Goal: Transaction & Acquisition: Book appointment/travel/reservation

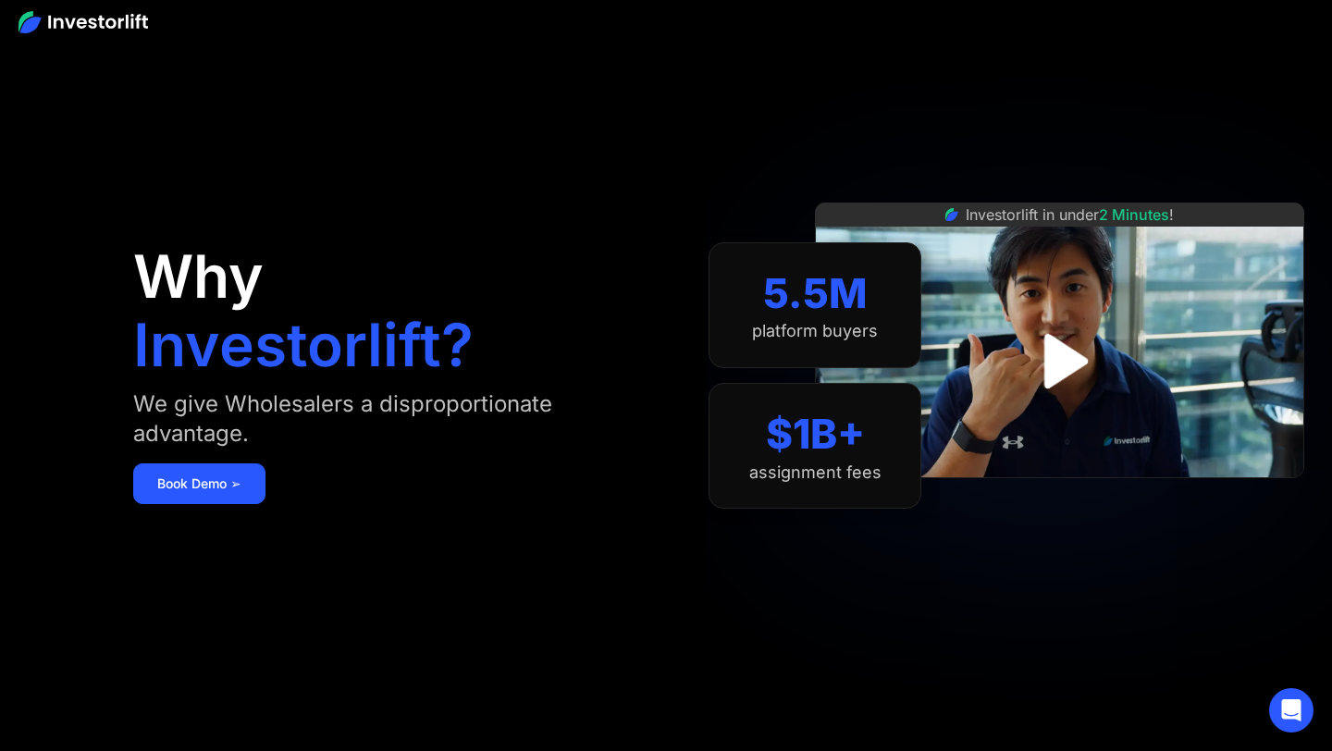
click at [917, 385] on section "5.5M platform buyers $1B+ assignment fees" at bounding box center [814, 375] width 213 height 640
click at [161, 495] on link "Book Demo ➢" at bounding box center [199, 483] width 132 height 41
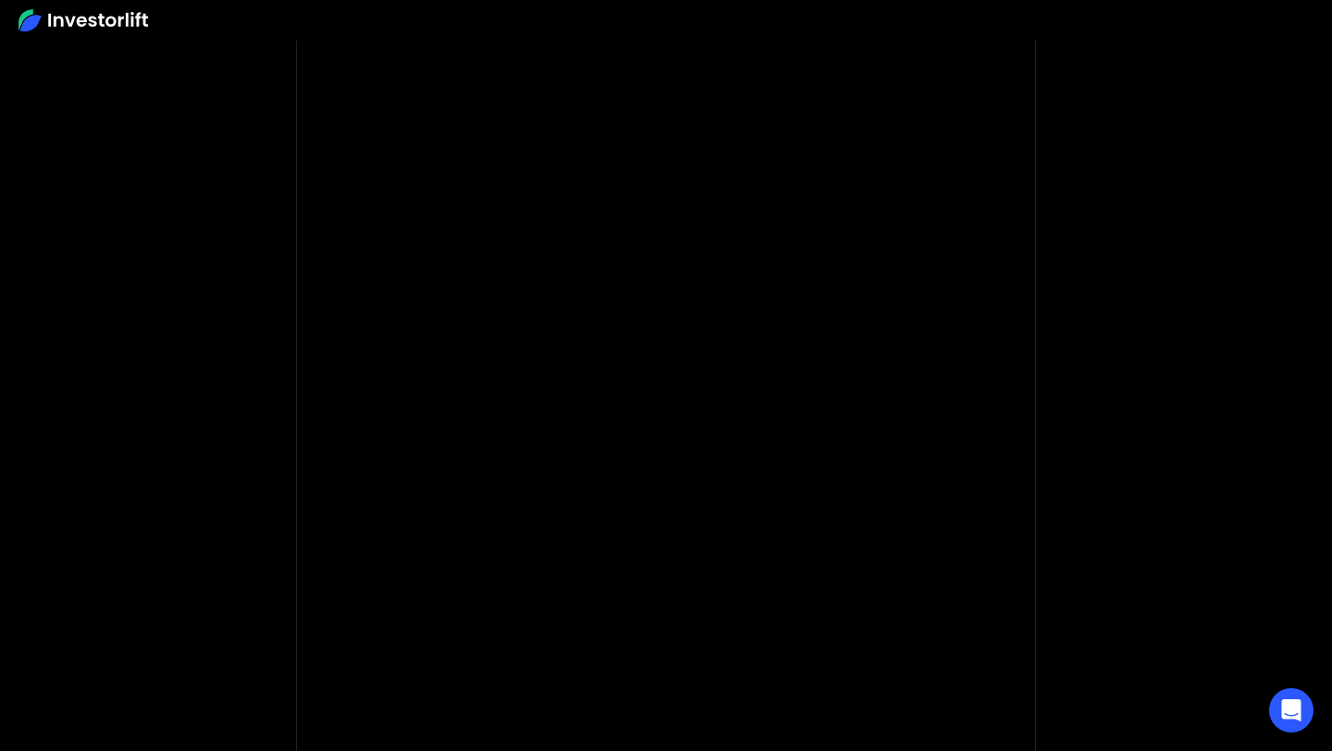
scroll to position [74, 0]
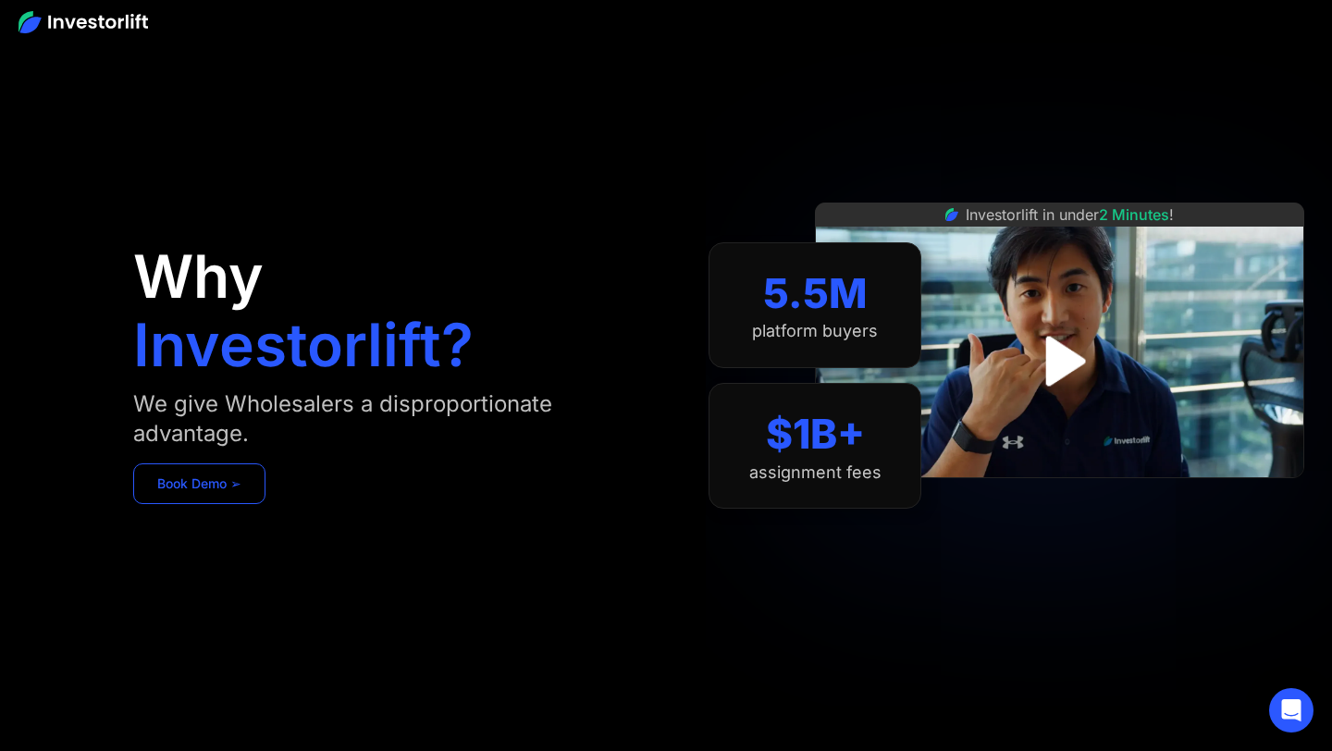
click at [187, 488] on link "Book Demo ➢" at bounding box center [199, 483] width 132 height 41
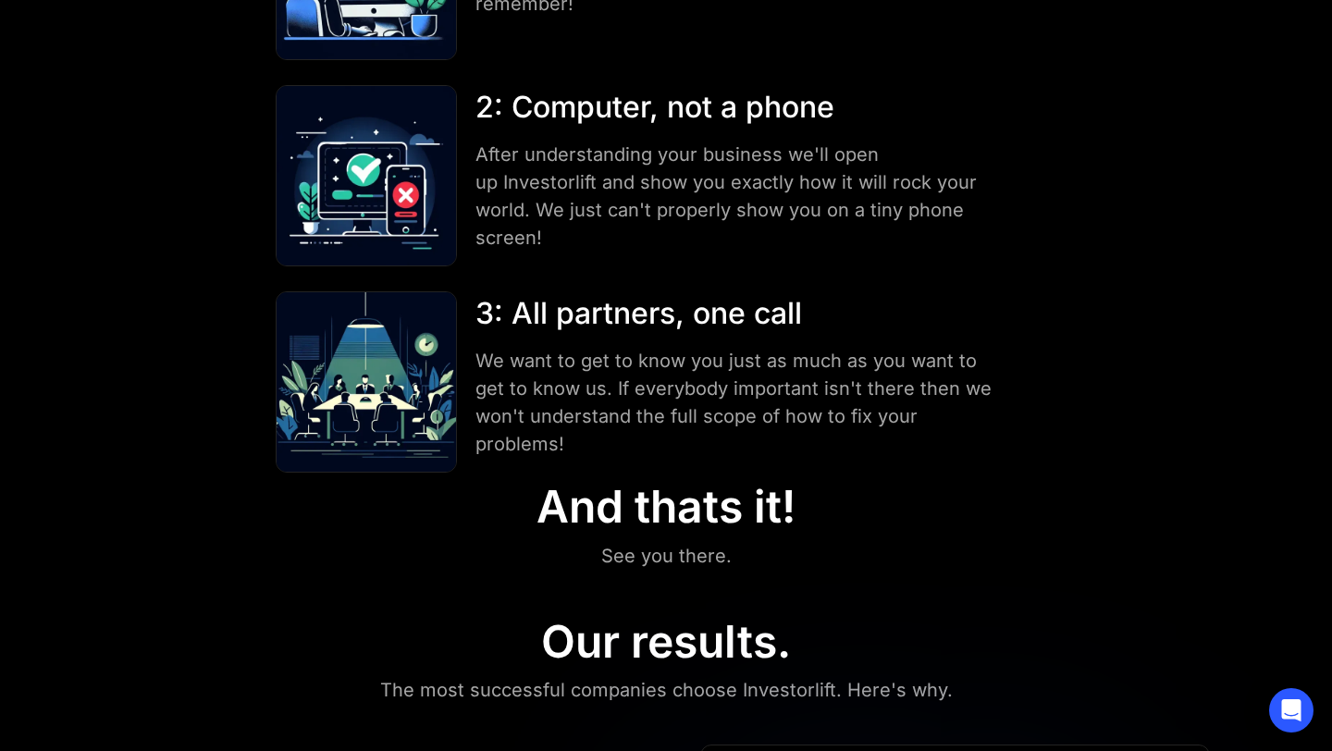
scroll to position [393, 0]
